Goal: Task Accomplishment & Management: Complete application form

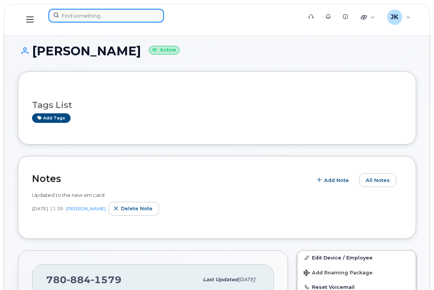
click at [85, 18] on input at bounding box center [106, 16] width 116 height 14
paste input "[PERSON_NAME]"
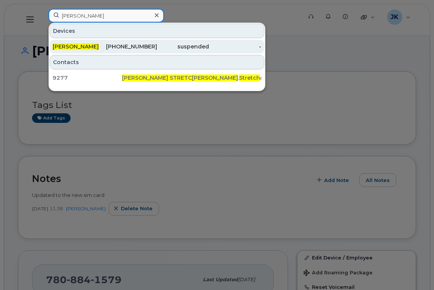
type input "[PERSON_NAME]"
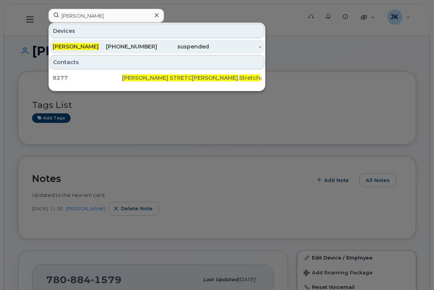
click at [73, 47] on span "[PERSON_NAME]" at bounding box center [76, 46] width 46 height 7
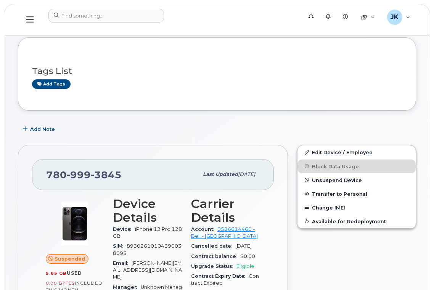
scroll to position [51, 0]
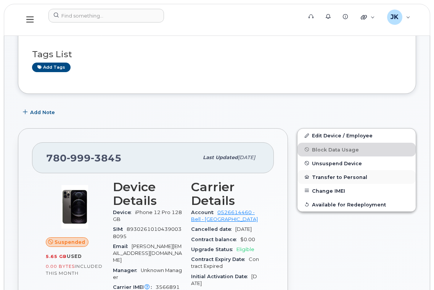
click at [330, 176] on button "Transfer to Personal" at bounding box center [357, 177] width 118 height 14
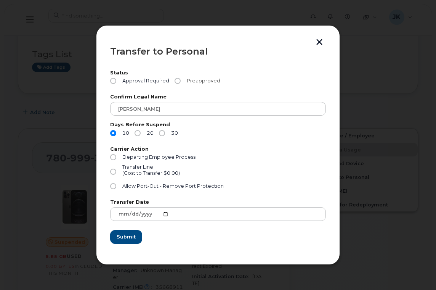
click at [176, 81] on input "Preapproved" at bounding box center [178, 81] width 6 height 6
radio input "true"
click at [161, 131] on input "30" at bounding box center [162, 133] width 6 height 6
radio input "true"
click at [113, 187] on input "Allow Port-Out - Remove Port Protection" at bounding box center [113, 186] width 6 height 6
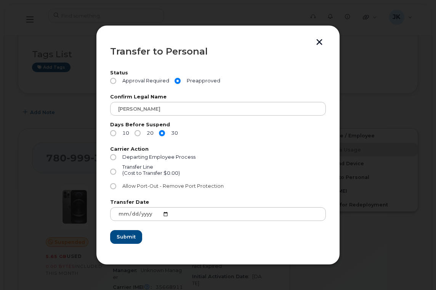
radio input "true"
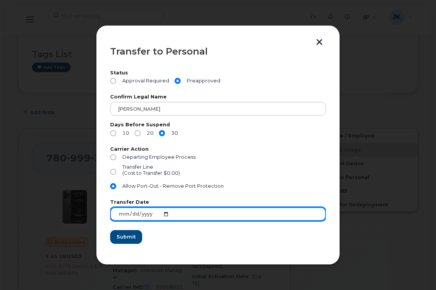
click at [139, 214] on input "2025-08-15" at bounding box center [218, 214] width 216 height 14
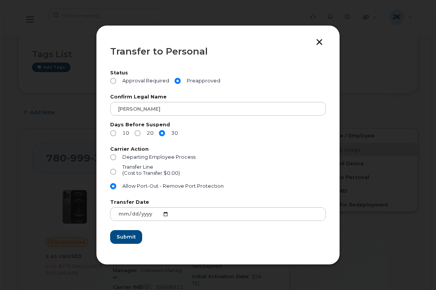
click at [176, 232] on form "Status Approval Required Preapproved Confirm Legal Name Jodi Stretch Days Befor…" at bounding box center [218, 157] width 216 height 173
click at [132, 238] on span "Submit" at bounding box center [125, 236] width 19 height 7
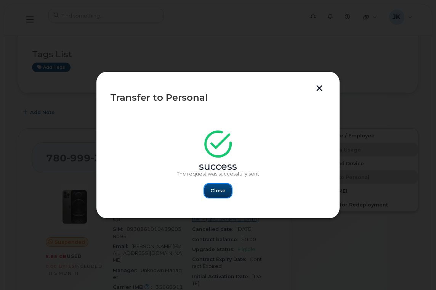
click at [214, 192] on span "Close" at bounding box center [218, 190] width 15 height 7
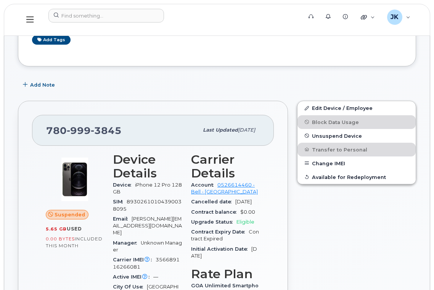
scroll to position [102, 0]
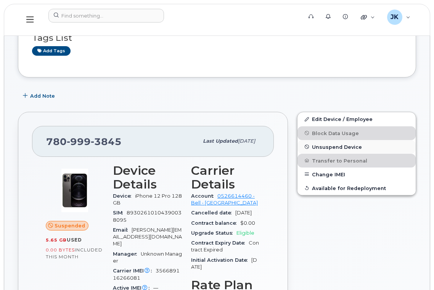
click at [346, 147] on span "Unsuspend Device" at bounding box center [337, 147] width 50 height 6
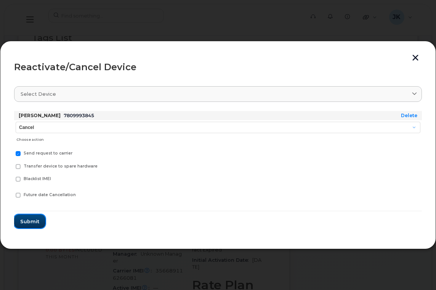
click at [28, 221] on span "Submit" at bounding box center [29, 221] width 19 height 7
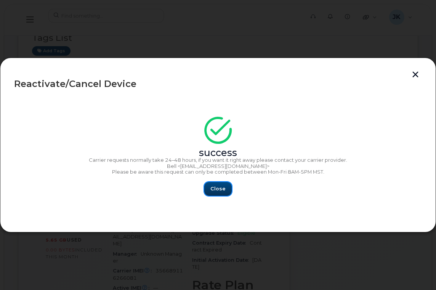
click at [222, 186] on span "Close" at bounding box center [218, 188] width 15 height 7
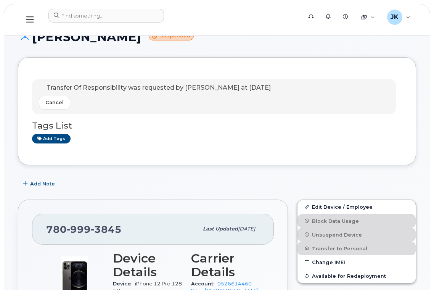
scroll to position [0, 0]
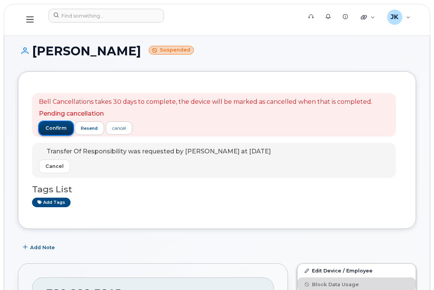
click at [49, 125] on span "confirm" at bounding box center [55, 128] width 21 height 7
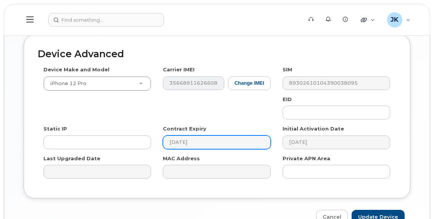
scroll to position [490, 0]
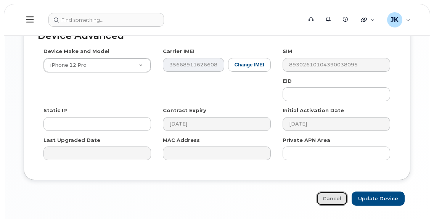
click at [331, 191] on link "Cancel" at bounding box center [332, 198] width 32 height 14
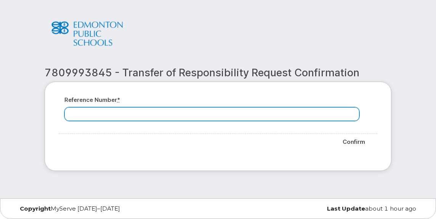
click at [97, 113] on input "Reference number *" at bounding box center [211, 114] width 295 height 14
paste input "7809993845"
type input "7809993845"
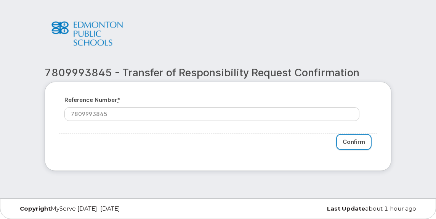
click at [358, 142] on input "Confirm" at bounding box center [353, 142] width 35 height 16
type input "Please wait..."
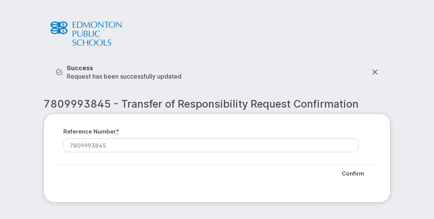
click at [218, 45] on div at bounding box center [217, 37] width 359 height 46
